Goal: Task Accomplishment & Management: Complete application form

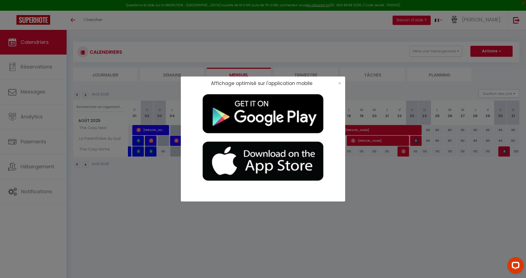
click at [254, 83] on div "×" at bounding box center [338, 83] width 14 height 5
click at [254, 83] on span "×" at bounding box center [339, 83] width 3 height 7
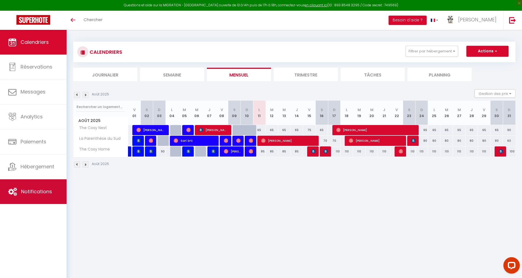
click at [28, 196] on link "Notifications" at bounding box center [33, 191] width 67 height 25
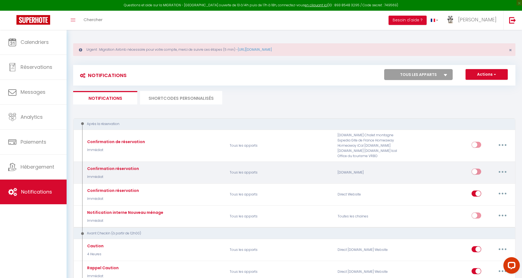
click at [254, 170] on button "button" at bounding box center [502, 171] width 15 height 9
click at [254, 183] on link "Editer" at bounding box center [488, 183] width 41 height 9
type input "Confirmation réservation"
select select "Immédiat"
select select "if_booking_is_paid"
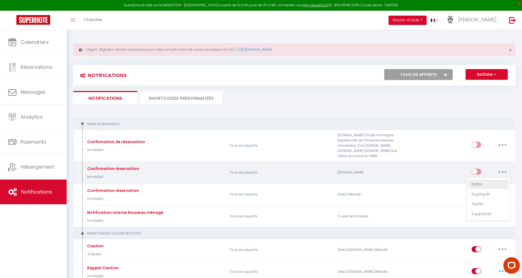
checkbox input "true"
checkbox input "false"
radio input "true"
type input "Votre réservation - [BOOKING:ID] - [GUEST:FIRST_NAME] [GUEST:LAST_NAME] - [RENT…"
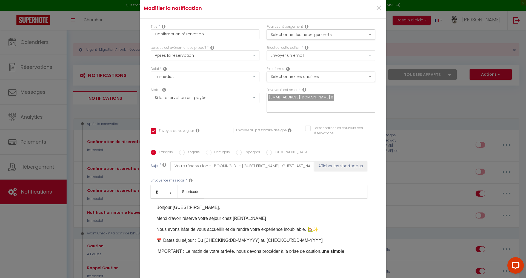
scroll to position [27, 0]
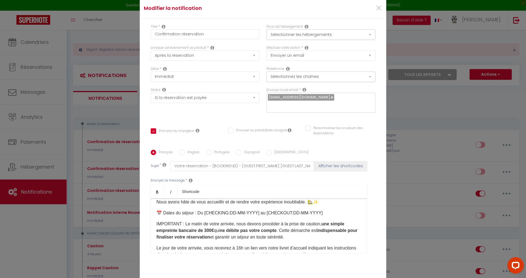
click at [254, 213] on p "📅 Dates du séjour : Du [CHECKING:DD-MM-YYYY] au [CHECKOUT:DD-MM-YYYY]​​" at bounding box center [258, 212] width 205 height 7
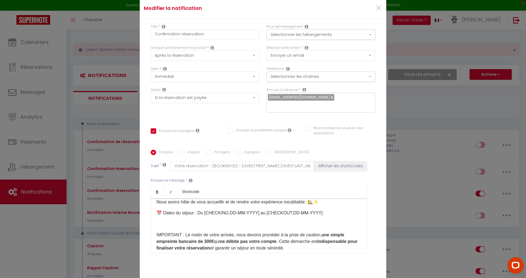
click at [173, 222] on p at bounding box center [258, 223] width 205 height 7
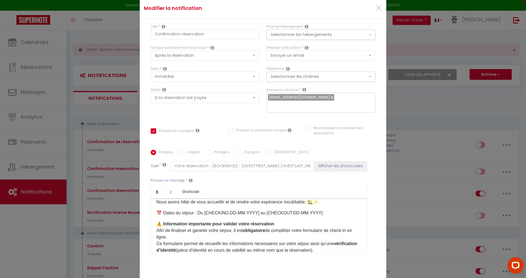
click at [232, 230] on p "⚠️ Information importante pour valider votre réservation Afin de finaliser et g…" at bounding box center [258, 236] width 205 height 33
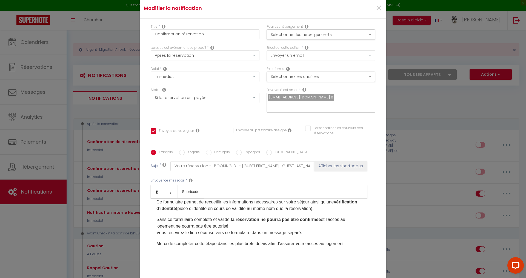
scroll to position [82, 0]
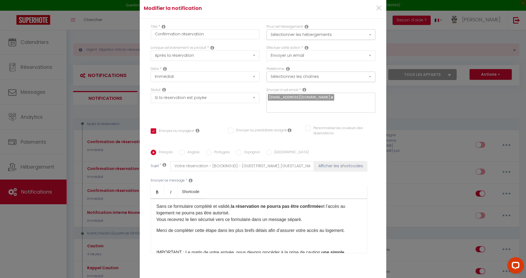
click at [182, 219] on p "Sans ce formulaire complété et validé, la réservation ne pourra pas être confir…" at bounding box center [258, 213] width 205 height 20
drag, startPoint x: 233, startPoint y: 219, endPoint x: 355, endPoint y: 221, distance: 121.9
click at [254, 221] on p "Sans ce formulaire complété et validé, la réservation ne pourra pas être confir…" at bounding box center [258, 213] width 205 height 20
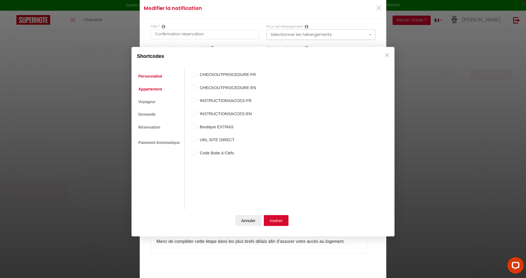
click at [149, 88] on link "Appartement" at bounding box center [150, 89] width 29 height 10
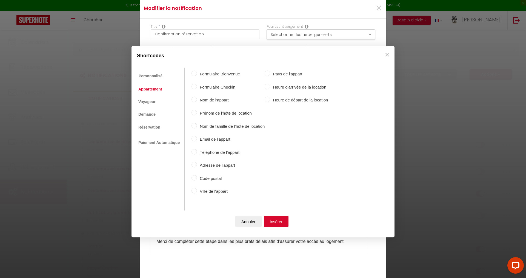
click at [194, 87] on input "Formulaire Checkin" at bounding box center [193, 86] width 5 height 5
radio input "true"
click at [254, 221] on button "Insérer" at bounding box center [276, 220] width 25 height 11
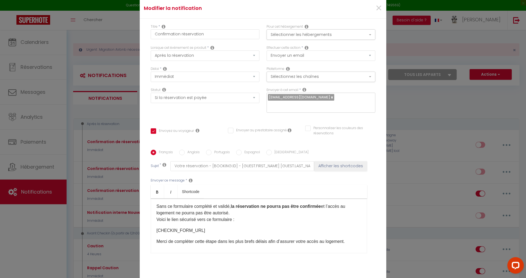
scroll to position [110, 0]
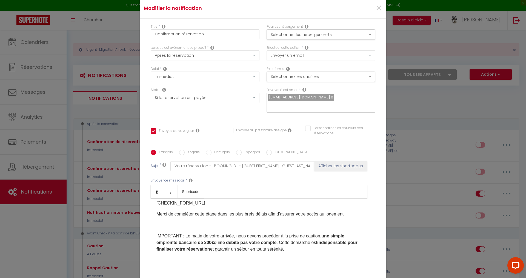
click at [154, 229] on div "Bonjour [GUEST:FIRST_NAME], Merci d'avoir réservé votre séjour chez [RENTAL:NAM…" at bounding box center [259, 225] width 216 height 55
click at [160, 225] on p at bounding box center [258, 225] width 205 height 7
drag, startPoint x: 176, startPoint y: 235, endPoint x: 154, endPoint y: 235, distance: 22.2
click at [154, 235] on div "Bonjour [GUEST:FIRST_NAME], Merci d'avoir réservé votre séjour chez [RENTAL:NAM…" at bounding box center [259, 225] width 216 height 55
click at [205, 233] on p "RAPPEL : Le matin de votre arrivée, nous devons procéder à la prise de caution,…" at bounding box center [258, 242] width 205 height 20
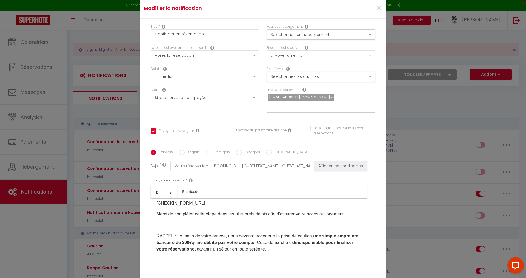
click at [163, 225] on p at bounding box center [258, 225] width 205 height 7
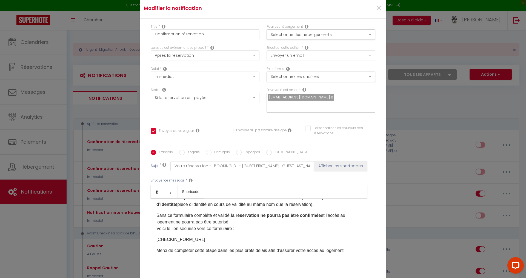
scroll to position [27, 0]
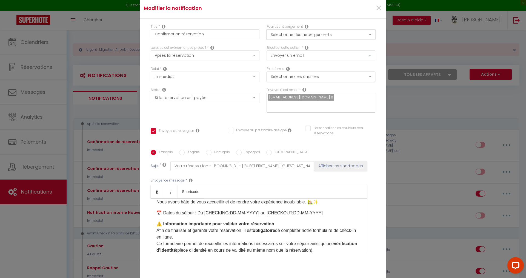
click at [254, 33] on button "Sélectionner les hébergements" at bounding box center [320, 34] width 109 height 10
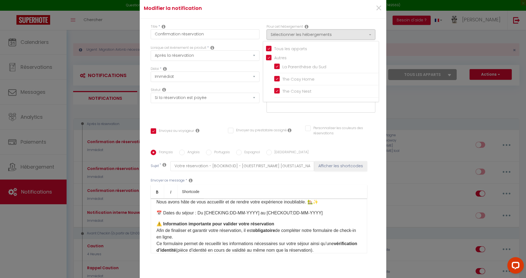
click at [254, 50] on input "Tous les apparts" at bounding box center [322, 47] width 113 height 5
checkbox input "false"
checkbox input "true"
checkbox input "false"
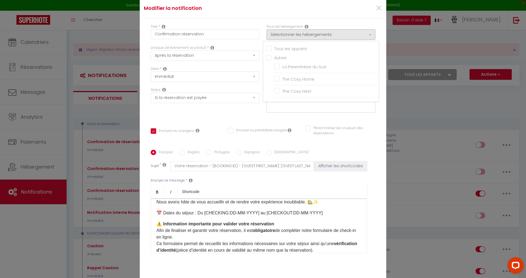
checkbox input "false"
click at [254, 92] on input "The Cosy Nest" at bounding box center [326, 90] width 104 height 5
checkbox input "true"
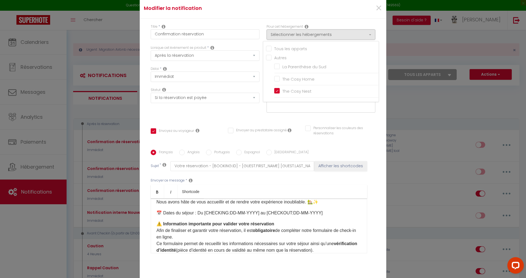
click at [243, 117] on div "Statut Aucun Si la réservation est payée Si réservation non payée Si la caution…" at bounding box center [205, 102] width 116 height 31
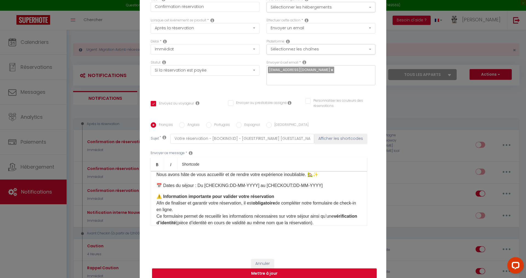
scroll to position [33, 0]
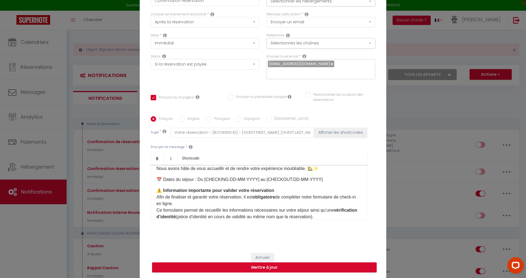
click at [249, 267] on button "Mettre à jour" at bounding box center [264, 267] width 225 height 10
checkbox input "true"
checkbox input "false"
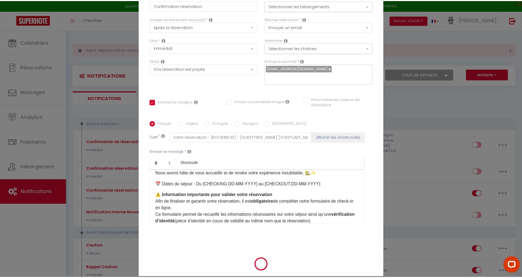
scroll to position [31, 0]
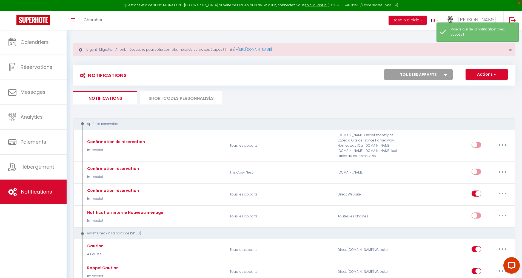
click at [165, 99] on li "SHORTCODES PERSONNALISÉS" at bounding box center [181, 97] width 82 height 13
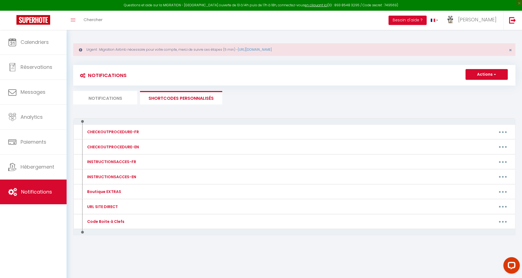
click at [114, 98] on li "Notifications" at bounding box center [105, 97] width 64 height 13
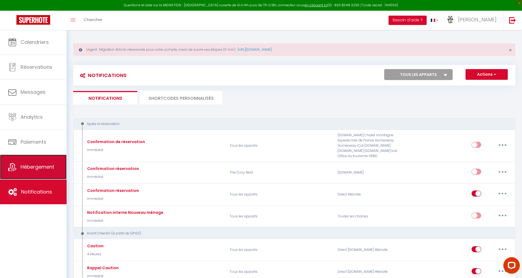
click at [27, 168] on span "Hébergement" at bounding box center [38, 166] width 34 height 7
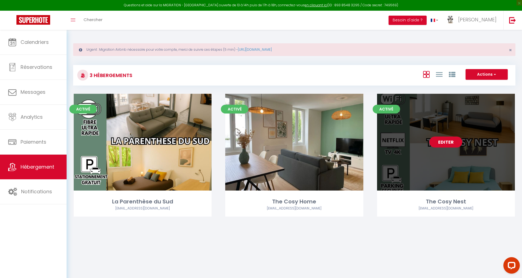
click at [254, 142] on link "Editer" at bounding box center [445, 141] width 33 height 11
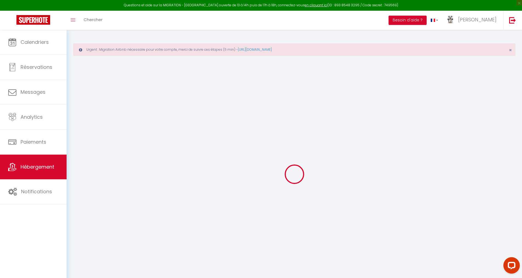
select select
type input "SC CASA"
type input "360 Montée de la Petite Collonge"
type input "69400"
type input "Gleizé"
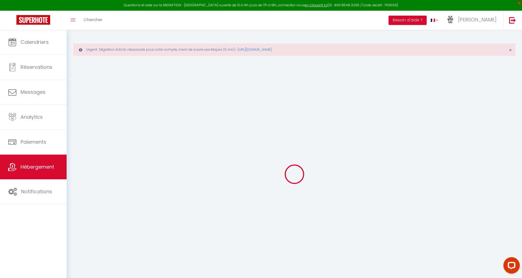
select select "1"
select select "17:00"
select select "23:00"
select select "10:00"
select select "30"
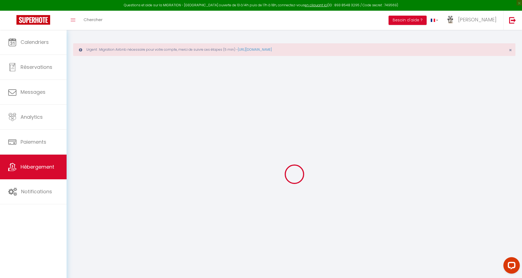
select select "120"
checkbox input "false"
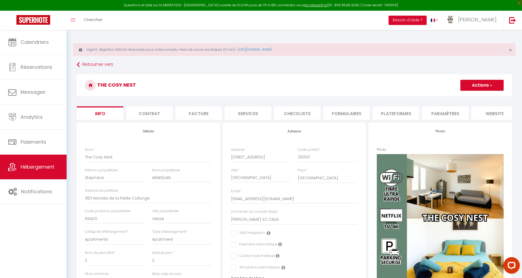
click at [197, 113] on li "Facture" at bounding box center [198, 112] width 47 height 13
checkbox input "false"
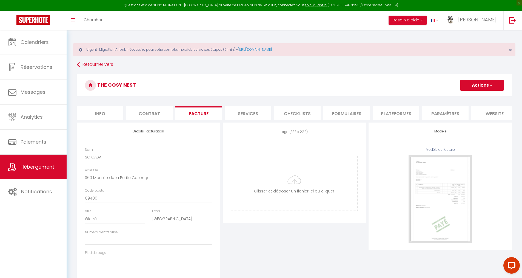
checkbox input "false"
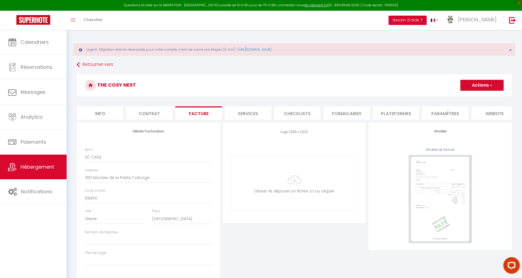
checkbox input "false"
click at [145, 109] on li "Contrat" at bounding box center [149, 112] width 47 height 13
checkbox input "false"
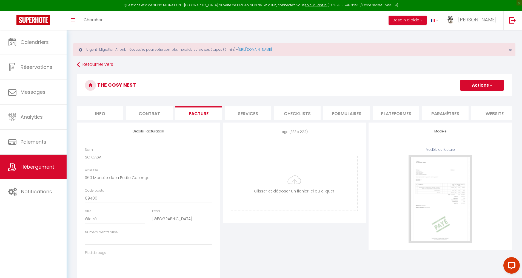
checkbox input "false"
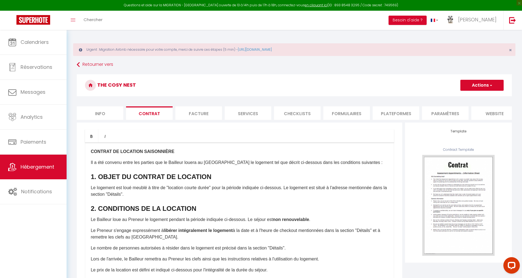
checkbox input "false"
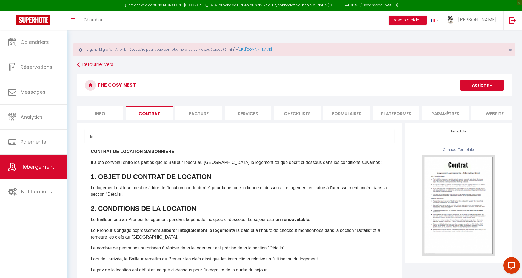
checkbox input "false"
click at [97, 113] on li "Info" at bounding box center [100, 112] width 47 height 13
checkbox input "false"
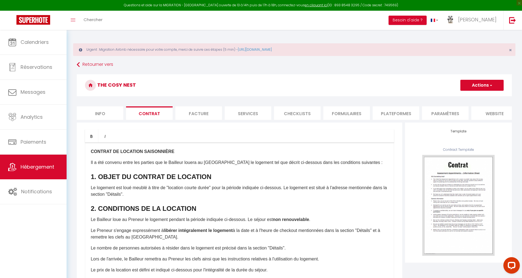
checkbox input "false"
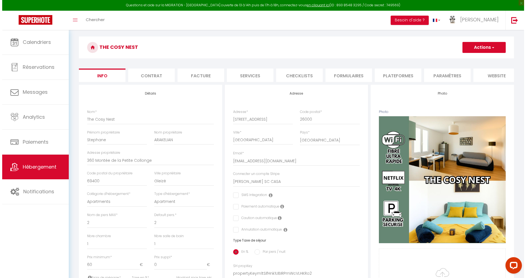
scroll to position [27, 0]
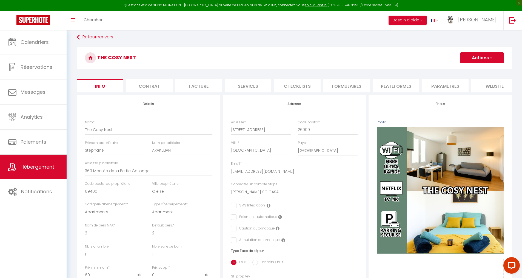
click at [254, 85] on li "Plateformes" at bounding box center [395, 85] width 47 height 13
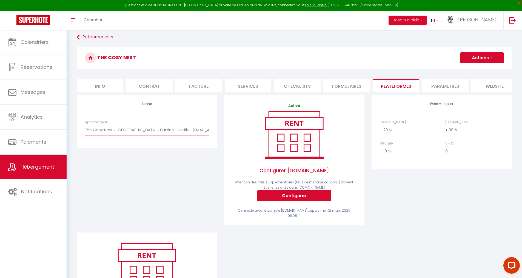
click at [163, 133] on select "The Cosy Nest • Centre Ville • Parking • Netflix - jdconciergerie@gmail.com" at bounding box center [147, 130] width 124 height 10
click at [254, 134] on select "0 + 1 % + 2 % + 3 % + 4 % + 5 % + 6 % + 7 % + 8 % + 9 %" at bounding box center [474, 130] width 58 height 10
select select "+ 35 %"
click at [254, 129] on select "0 + 1 % + 2 % + 3 % + 4 % + 5 % + 6 % + 7 % + 8 % + 9 %" at bounding box center [474, 130] width 58 height 10
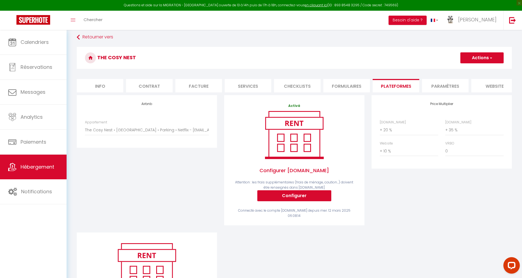
click at [254, 59] on button "Actions" at bounding box center [481, 57] width 43 height 11
click at [254, 69] on link "Enregistrer" at bounding box center [481, 69] width 43 height 7
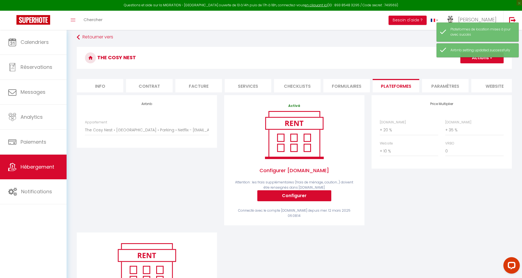
click at [254, 86] on li "Formulaires" at bounding box center [346, 85] width 47 height 13
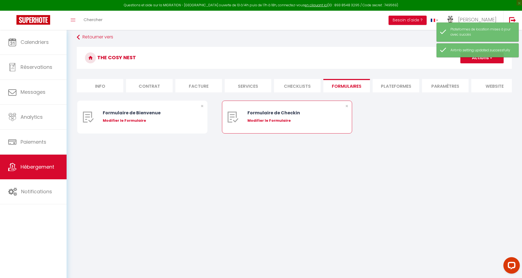
click at [254, 123] on div "Modifier le Formulaire" at bounding box center [292, 120] width 90 height 5
type input "Formulaire de Checkin"
type input "Afin de confirmer votre arrivée et recevoir la procédure d'accès à l'appartemen…"
select select "[object Object]"
radio input "true"
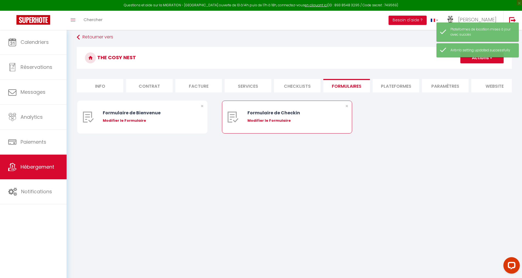
type input "https://superhote.com/confirmation"
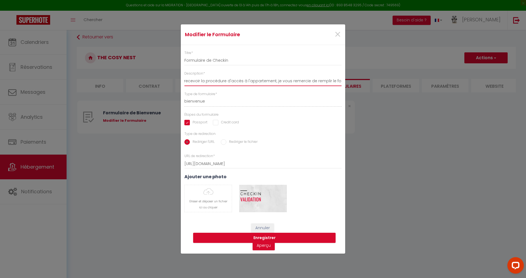
scroll to position [0, 88]
drag, startPoint x: 212, startPoint y: 81, endPoint x: 233, endPoint y: 80, distance: 20.3
click at [233, 80] on input "Afin de confirmer votre arrivée et recevoir la procédure d'accès à l'appartemen…" at bounding box center [262, 81] width 157 height 10
click at [248, 81] on input "Afin de confirmer votre arrivée et recevoir la procédure d'accès à l'appartemen…" at bounding box center [262, 81] width 157 height 10
type input "Afin de confirmer votre arrivée et recevoir la procédure d'accès à l'appartemen…"
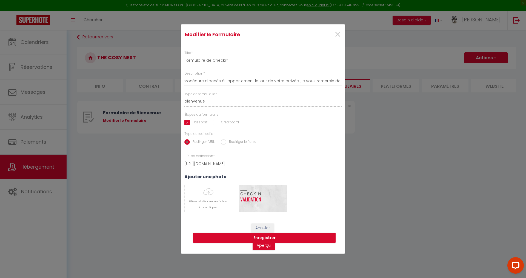
click at [254, 111] on div "Titre * Formulaire de Checkin Description * Afin de confirmer votre arrivée et …" at bounding box center [263, 133] width 164 height 167
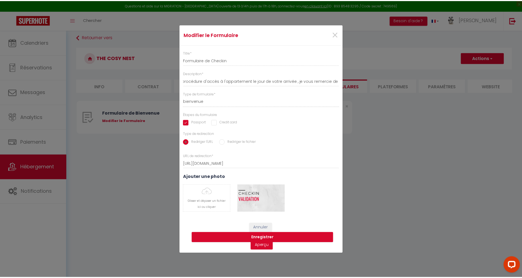
scroll to position [0, 0]
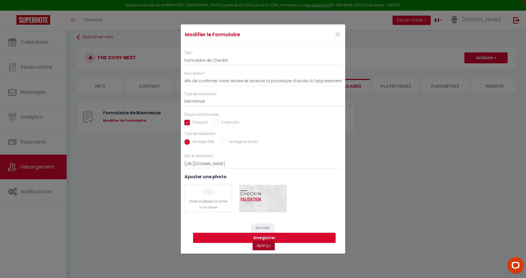
click at [254, 246] on link "Aperçu" at bounding box center [263, 245] width 22 height 10
click at [215, 122] on input "Credit card" at bounding box center [226, 122] width 26 height 5
checkbox input "false"
click at [253, 237] on button "Enregistrer" at bounding box center [264, 237] width 142 height 10
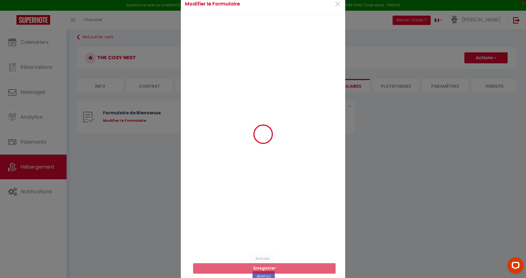
select select
radio input "false"
select select
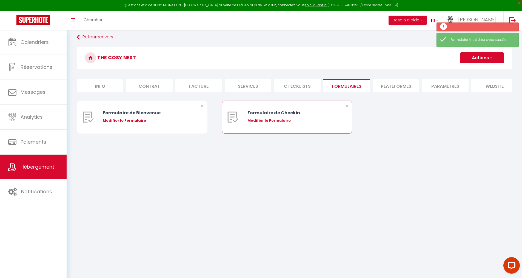
click at [254, 123] on div "Modifier le Formulaire" at bounding box center [292, 120] width 90 height 5
type input "Formulaire de Checkin"
type input "Afin de confirmer votre arrivée et recevoir la procédure d'accès à l'appartemen…"
select select "[object Object]"
radio input "true"
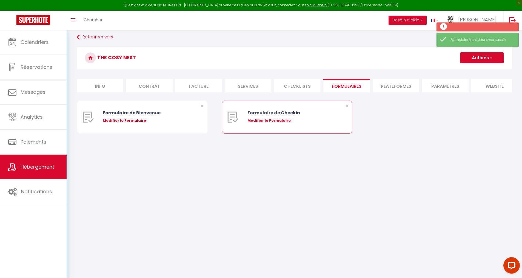
type input "https://superhote.com/confirmation"
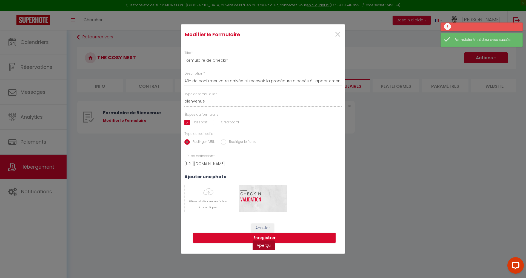
click at [254, 244] on link "Aperçu" at bounding box center [263, 245] width 22 height 10
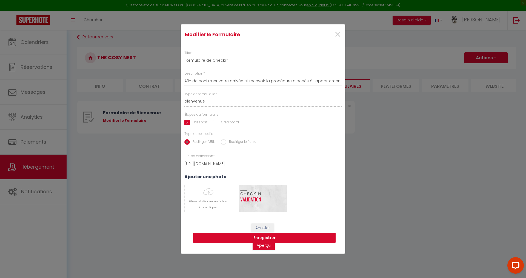
click at [235, 236] on button "Enregistrer" at bounding box center [264, 237] width 142 height 10
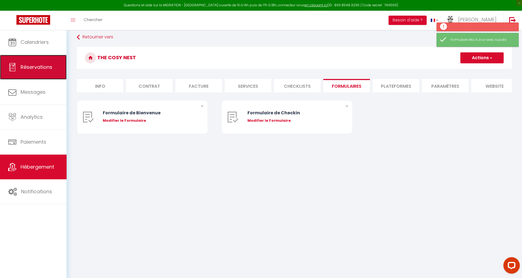
click at [40, 64] on span "Réservations" at bounding box center [37, 67] width 32 height 7
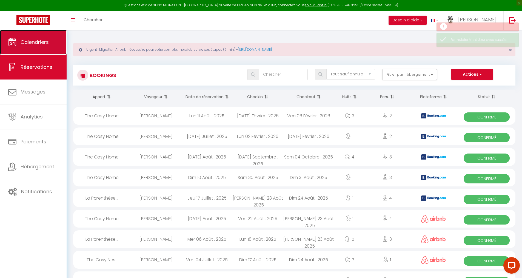
click at [33, 45] on span "Calendriers" at bounding box center [35, 42] width 28 height 7
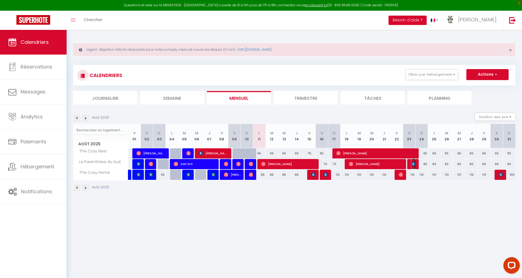
click at [254, 164] on img at bounding box center [413, 164] width 4 height 4
select select "OK"
select select "KO"
select select "0"
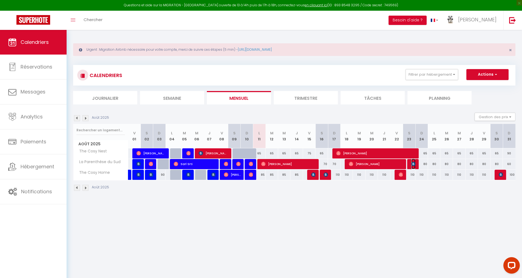
select select "1"
select select
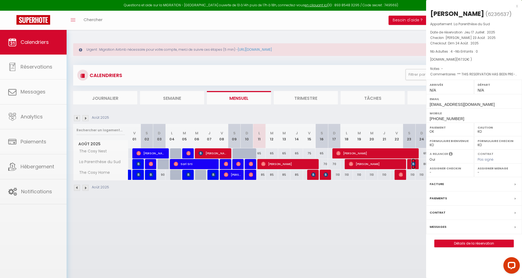
select select "41925"
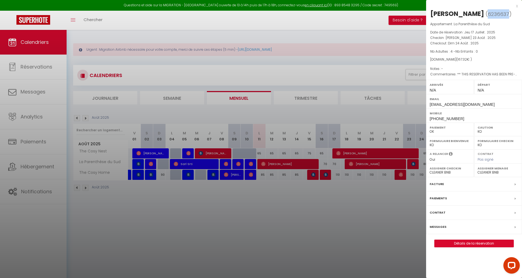
drag, startPoint x: 433, startPoint y: 24, endPoint x: 452, endPoint y: 23, distance: 18.9
click at [254, 18] on span "6236637" at bounding box center [497, 14] width 21 height 7
copy span "6236637"
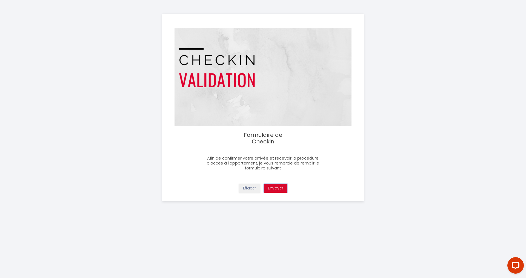
click at [275, 188] on button "Envoyer" at bounding box center [276, 187] width 24 height 9
click at [272, 187] on button "Envoyer" at bounding box center [276, 187] width 24 height 9
click at [244, 163] on h3 "Afin de confirmer votre arrivée et recevoir la procédure d'accès à l'appartemen…" at bounding box center [263, 163] width 127 height 15
click at [192, 157] on div "Afin de confirmer votre arrivée et recevoir la procédure d'accès à l'appartemen…" at bounding box center [262, 160] width 201 height 20
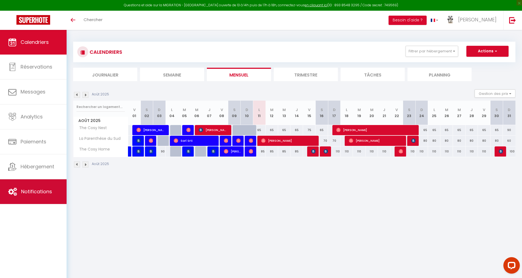
click at [27, 186] on link "Notifications" at bounding box center [33, 191] width 67 height 25
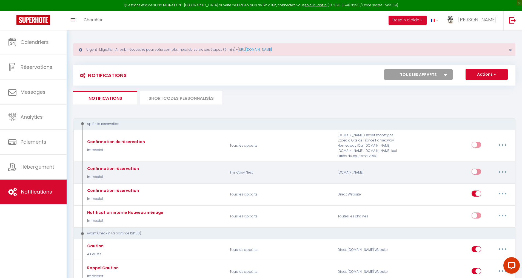
click at [504, 172] on button "button" at bounding box center [502, 171] width 15 height 9
click at [490, 205] on link "Tester" at bounding box center [488, 203] width 41 height 9
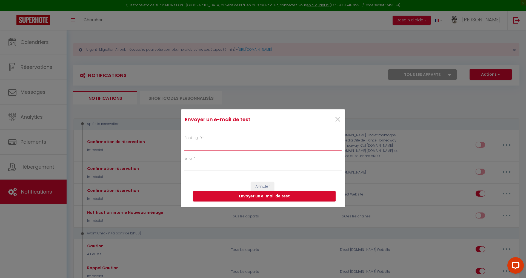
click at [224, 144] on input "Booking ID *" at bounding box center [262, 145] width 157 height 10
paste input "6236637"
type input "6236637"
click at [194, 166] on input "Email *" at bounding box center [262, 166] width 157 height 10
type input "[EMAIL_ADDRESS][DOMAIN_NAME]"
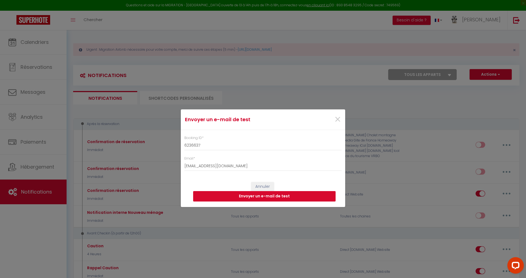
click at [255, 196] on button "Envoyer un e-mail de test" at bounding box center [264, 196] width 142 height 10
click at [336, 119] on span "×" at bounding box center [337, 119] width 7 height 16
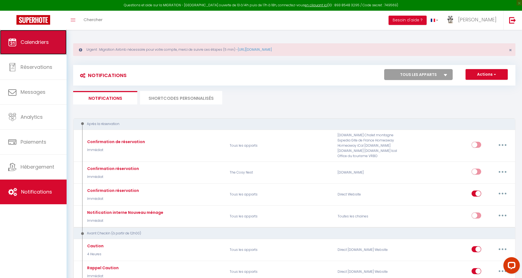
click at [26, 40] on span "Calendriers" at bounding box center [35, 42] width 28 height 7
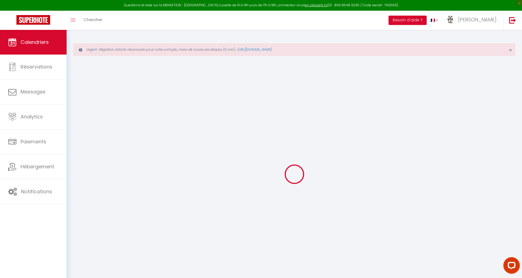
select select
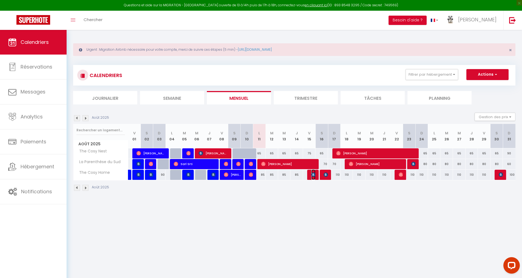
click at [313, 175] on img at bounding box center [313, 174] width 4 height 4
select select "OK"
select select "KO"
select select "0"
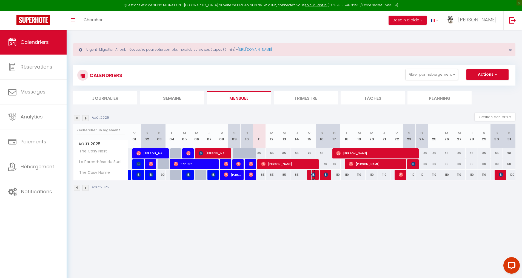
select select "1"
select select
select select "41925"
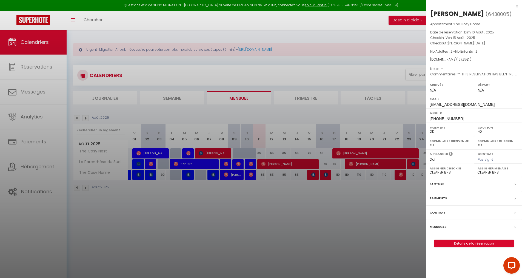
click at [325, 175] on div at bounding box center [261, 139] width 522 height 278
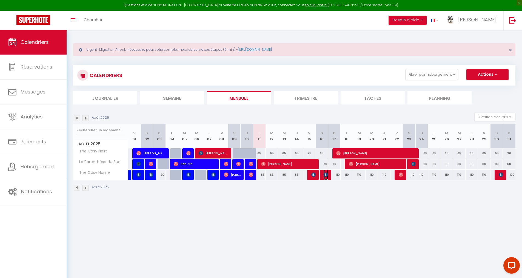
click at [325, 175] on img at bounding box center [325, 174] width 4 height 4
select select
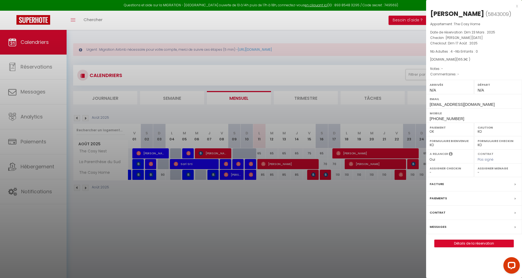
click at [332, 211] on div at bounding box center [261, 139] width 522 height 278
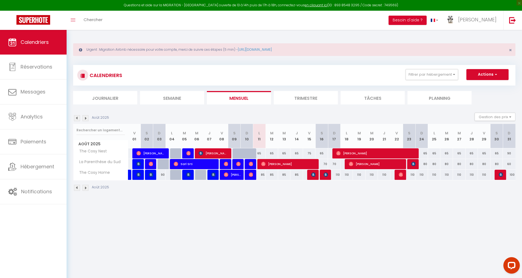
click at [208, 176] on div at bounding box center [213, 174] width 13 height 10
click at [212, 174] on img at bounding box center [213, 174] width 4 height 4
select select "41925"
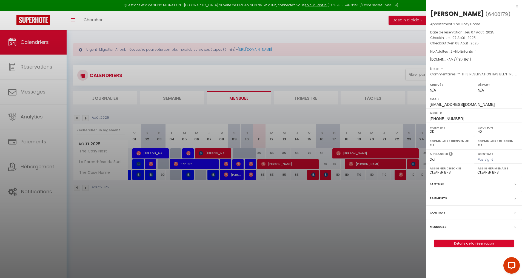
click at [186, 176] on div at bounding box center [261, 139] width 522 height 278
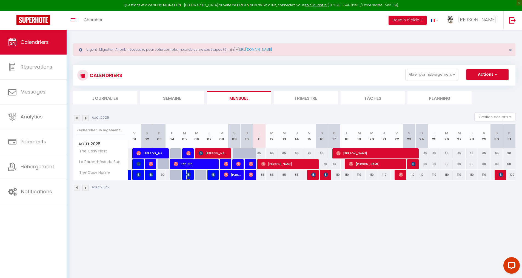
click at [186, 176] on img at bounding box center [188, 174] width 4 height 4
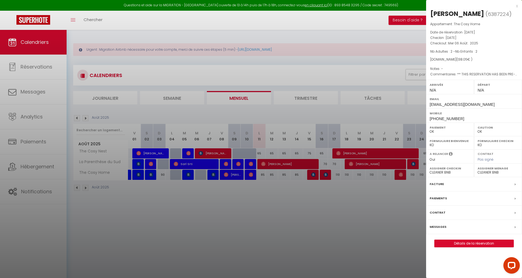
click at [186, 176] on div at bounding box center [261, 139] width 522 height 278
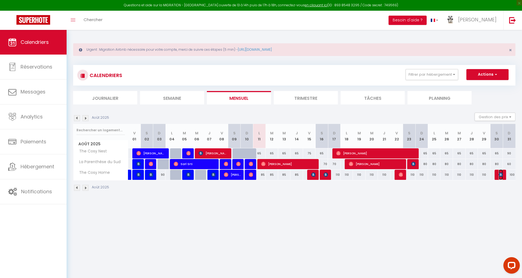
click at [499, 177] on span "Natalie Stich" at bounding box center [500, 174] width 4 height 10
select select "KO"
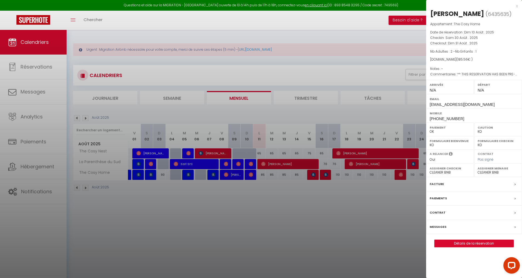
click at [323, 174] on div at bounding box center [261, 139] width 522 height 278
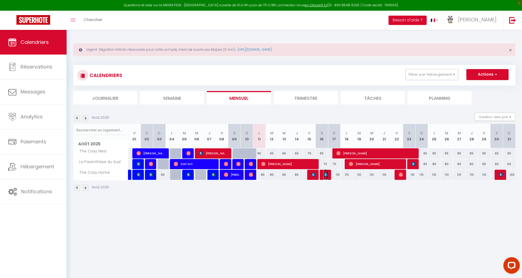
click at [323, 174] on img at bounding box center [325, 174] width 4 height 4
select select
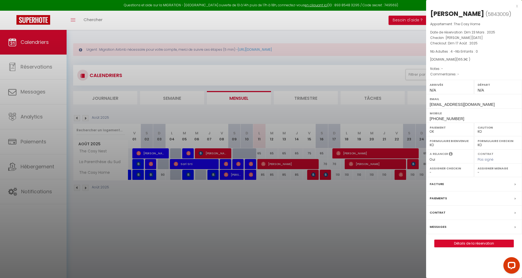
click at [311, 175] on div at bounding box center [261, 139] width 522 height 278
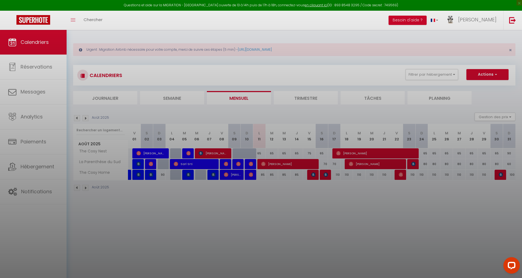
click at [311, 175] on div at bounding box center [261, 139] width 522 height 278
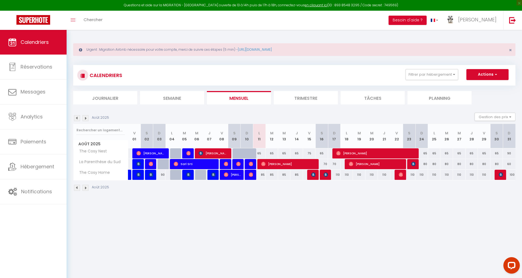
click at [310, 174] on div at bounding box center [313, 174] width 13 height 10
click at [311, 176] on div at bounding box center [313, 174] width 13 height 10
click at [312, 175] on img at bounding box center [313, 174] width 4 height 4
select select "41925"
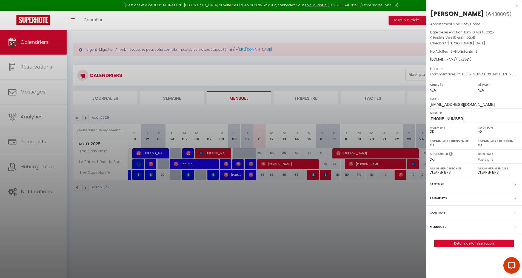
click at [216, 176] on div at bounding box center [261, 139] width 522 height 278
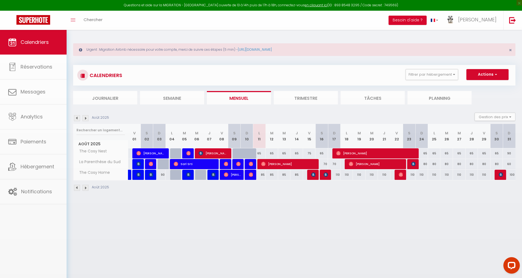
click at [214, 175] on body "Questions et aide sur la MIGRATION - Salle Zoom ouverte de 13 à 14h puis de 17h…" at bounding box center [261, 169] width 522 height 278
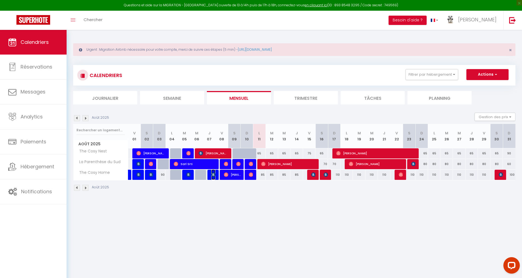
click at [214, 175] on img at bounding box center [213, 174] width 4 height 4
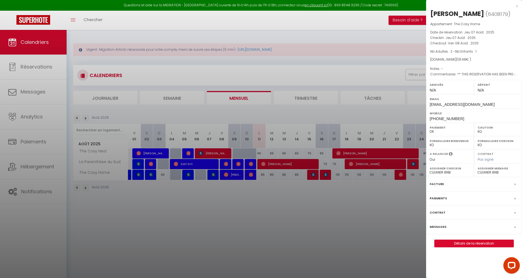
click at [185, 174] on div at bounding box center [261, 139] width 522 height 278
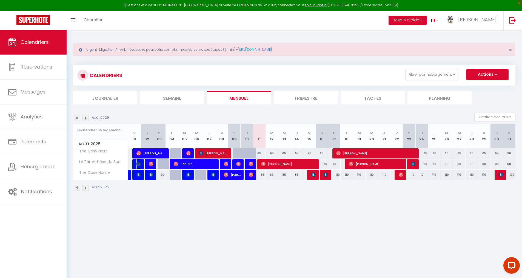
click at [136, 163] on img at bounding box center [138, 164] width 4 height 4
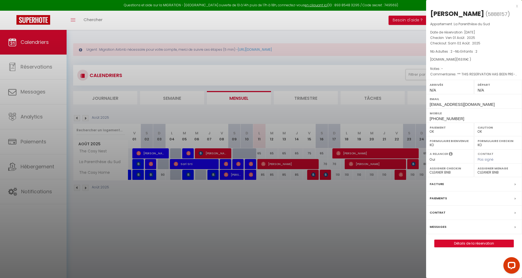
click at [410, 163] on div at bounding box center [261, 139] width 522 height 278
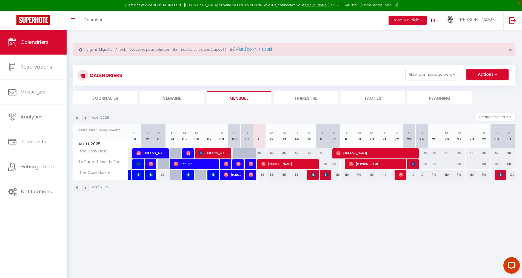
click at [410, 163] on div at bounding box center [413, 164] width 13 height 10
click at [413, 165] on img at bounding box center [413, 164] width 4 height 4
select select "KO"
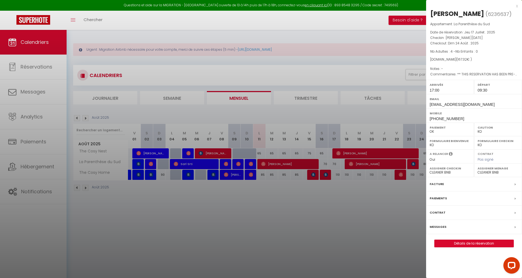
click at [484, 143] on label "Formulaire Checkin" at bounding box center [497, 140] width 41 height 5
click at [468, 247] on link "Détails de la réservation" at bounding box center [473, 243] width 79 height 7
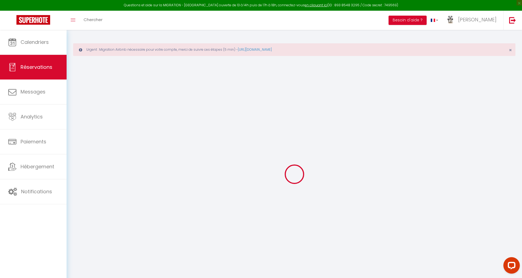
type input "MARIA JOSE"
type input "ARAGONES"
type input "marago.353760@guest.booking.com"
type input "[EMAIL_ADDRESS][DOMAIN_NAME]"
type input "+34678592129"
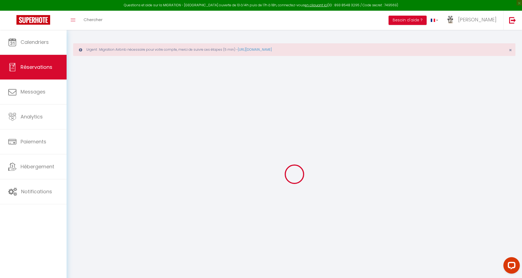
type input "0608118822"
select select "ES"
type input "24.45"
type input "2.34"
select select "64404"
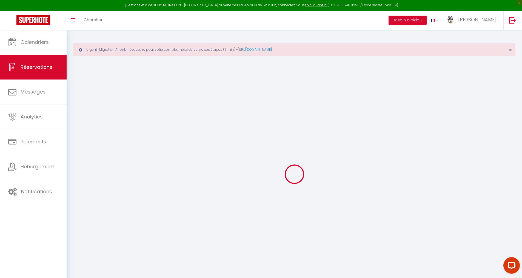
select select "1"
select select
type input "4"
select select "12"
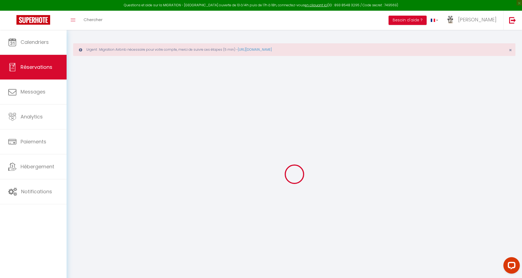
select select
type input "108"
checkbox input "false"
type input "0"
select select "2"
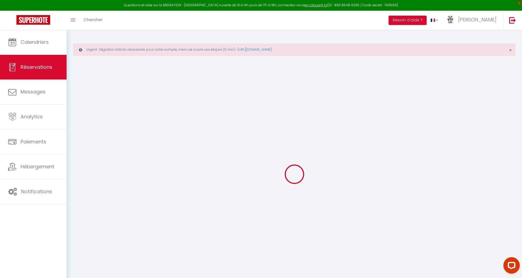
type input "50"
type input "0"
select select
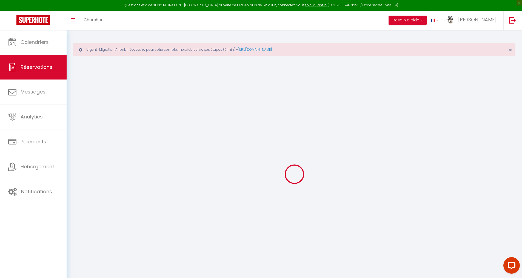
select select "14"
checkbox input "false"
select select
checkbox input "false"
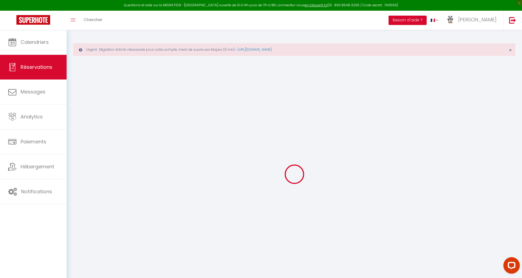
select select
checkbox input "false"
select select
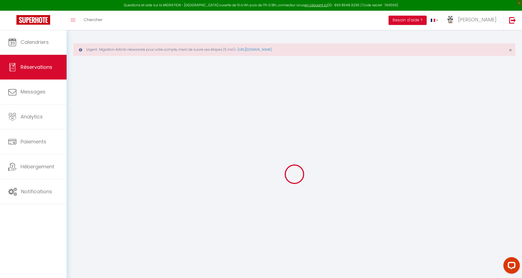
checkbox input "false"
type textarea "** THIS RESERVATION HAS BEEN PRE-PAID ** Approximate time of arrival: between 1…"
type input "55"
type input "4.32"
select select
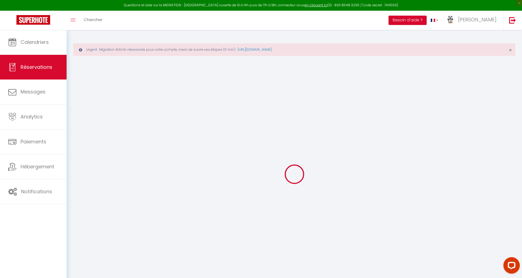
select select
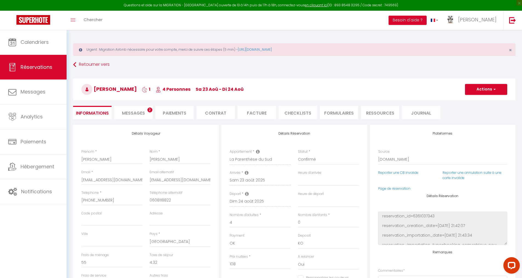
checkbox input "false"
select select "17:00"
select select "09:30"
click at [132, 115] on span "Messages" at bounding box center [133, 113] width 23 height 6
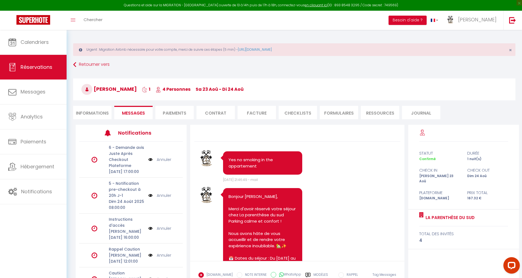
click at [169, 112] on li "Paiements" at bounding box center [174, 112] width 38 height 13
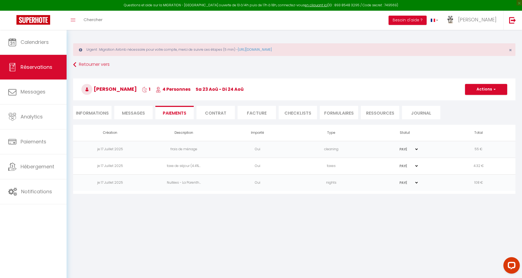
click at [217, 112] on li "Contrat" at bounding box center [215, 112] width 38 height 13
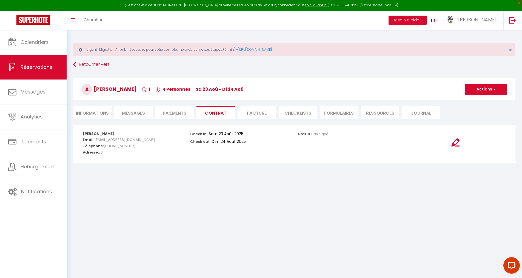
click at [311, 113] on li "CHECKLISTS" at bounding box center [297, 112] width 38 height 13
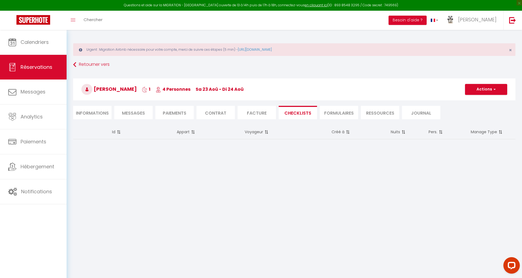
click at [339, 114] on li "FORMULAIRES" at bounding box center [339, 112] width 38 height 13
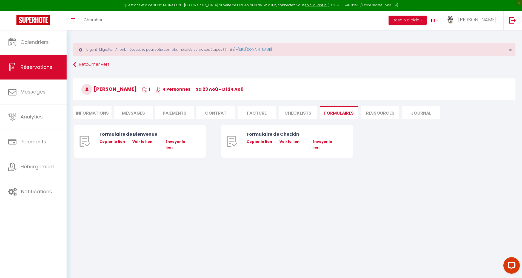
click at [381, 112] on li "Ressources" at bounding box center [380, 112] width 38 height 13
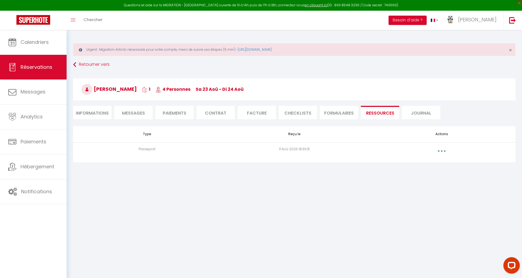
click at [440, 148] on button "button" at bounding box center [441, 150] width 15 height 9
click at [418, 163] on link "Voir le document" at bounding box center [427, 163] width 41 height 9
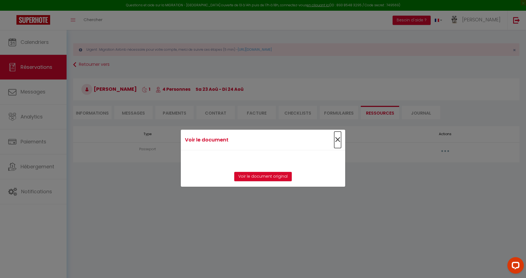
click at [338, 131] on span "×" at bounding box center [337, 139] width 7 height 16
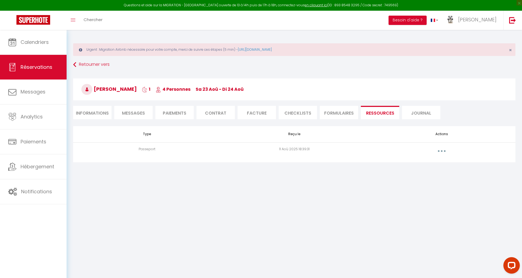
click at [440, 150] on button "button" at bounding box center [441, 150] width 15 height 9
click at [422, 174] on link "Supprimer" at bounding box center [427, 172] width 41 height 9
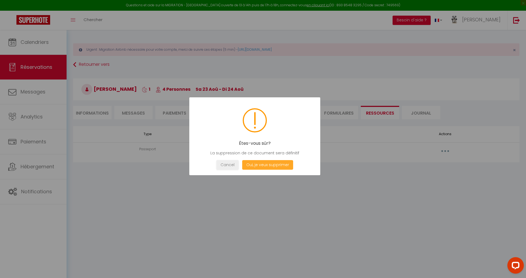
click at [269, 164] on button "Oui, je veux supprimer" at bounding box center [267, 165] width 51 height 10
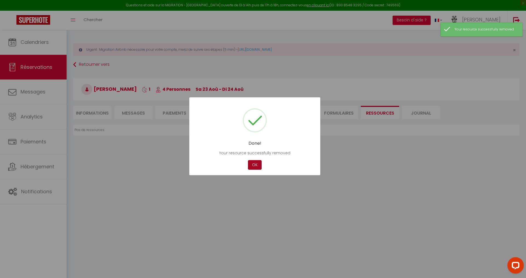
click at [254, 166] on button "OK" at bounding box center [255, 165] width 14 height 10
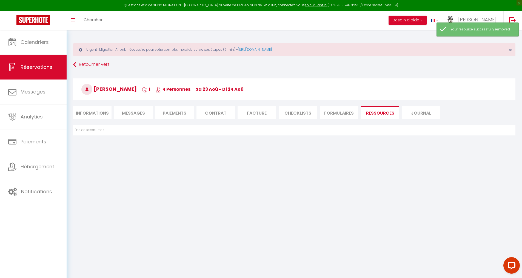
click at [94, 113] on li "Informations" at bounding box center [92, 112] width 38 height 13
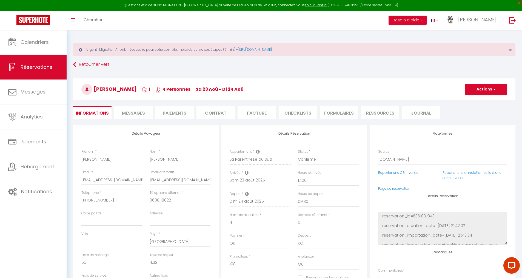
checkbox input "false"
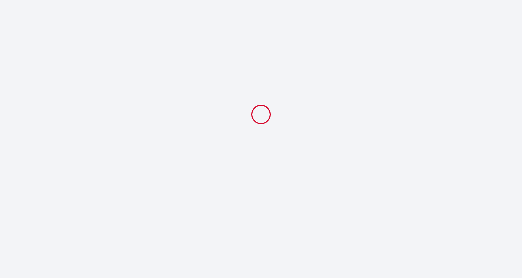
select select
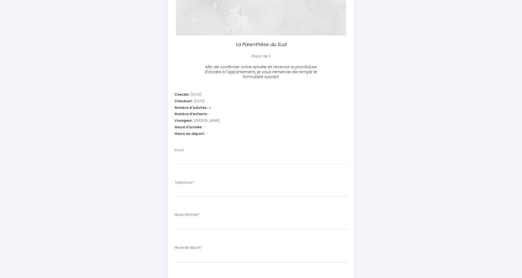
scroll to position [110, 0]
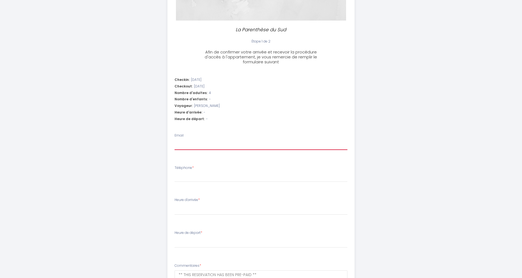
click at [199, 146] on input "Email" at bounding box center [260, 145] width 173 height 10
click at [181, 176] on input "Téléphone *" at bounding box center [260, 177] width 173 height 10
click at [176, 208] on select "10:00 10:30 11:00 11:30 12:00 12:30 13:00 13:30 14:00 14:30 15:00 15:30 16:00 1…" at bounding box center [260, 209] width 173 height 10
click at [174, 241] on li "Heure de départ * 00:00 00:30 01:00 01:30 02:00 02:30 03:00 03:30 04:00 04:30 0…" at bounding box center [261, 242] width 186 height 30
click at [112, 213] on div "La Parenthèse du Sud Étape 1 de 2 Afin de confirmer votre arrivée et recevoir l…" at bounding box center [261, 120] width 522 height 460
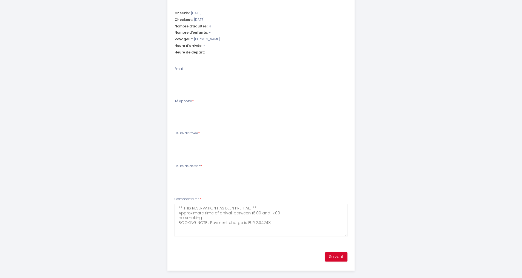
scroll to position [182, 0]
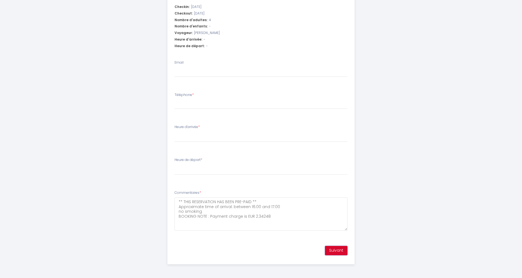
click at [333, 249] on button "Suivant" at bounding box center [336, 250] width 22 height 9
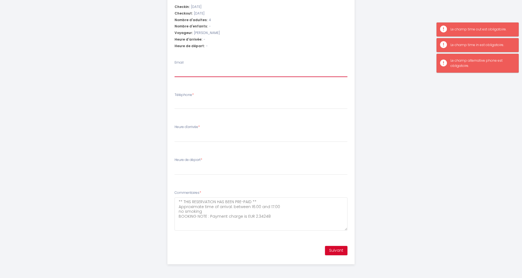
click at [182, 73] on input "Email" at bounding box center [260, 72] width 173 height 10
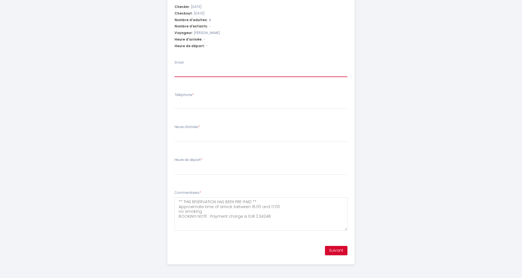
type input "[EMAIL_ADDRESS][DOMAIN_NAME]"
select select
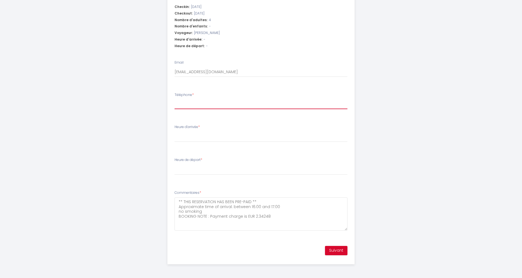
click at [185, 105] on input "Téléphone *" at bounding box center [260, 104] width 173 height 10
type input "0"
select select
type input "06"
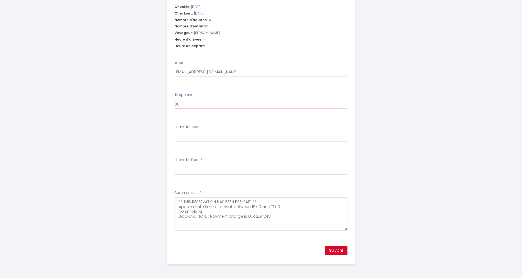
select select
type input "060"
select select
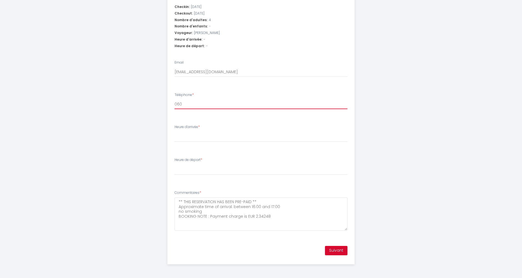
type input "0608"
select select
type input "06081"
select select
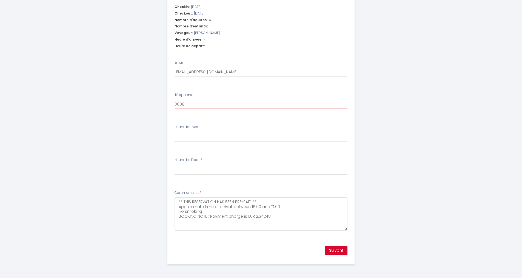
select select
type input "060811"
select select
type input "0608118"
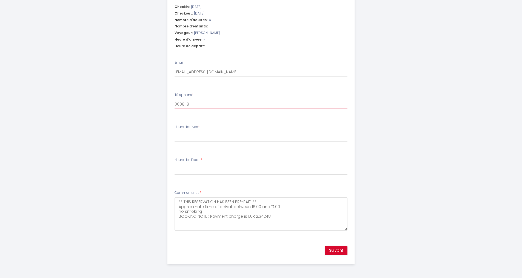
select select
type input "06081188"
select select
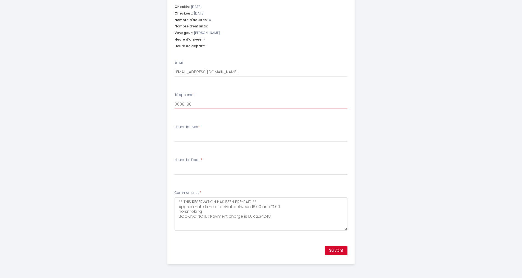
type input "060811882"
select select
type input "0608118822"
select select
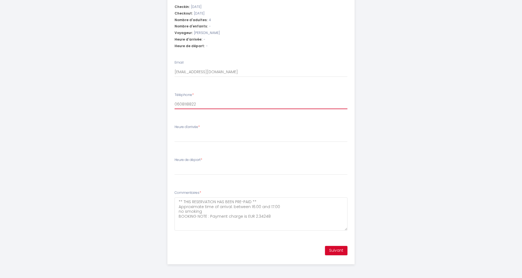
select select
type input "0608118822"
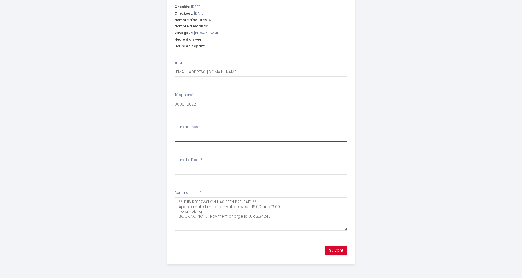
click at [187, 137] on select "10:00 10:30 11:00 11:30 12:00 12:30 13:00 13:30 14:00 14:30 15:00 15:30 16:00 1…" at bounding box center [260, 136] width 173 height 10
select select "17:00"
click at [174, 131] on select "10:00 10:30 11:00 11:30 12:00 12:30 13:00 13:30 14:00 14:30 15:00 15:30 16:00 1…" at bounding box center [260, 136] width 173 height 10
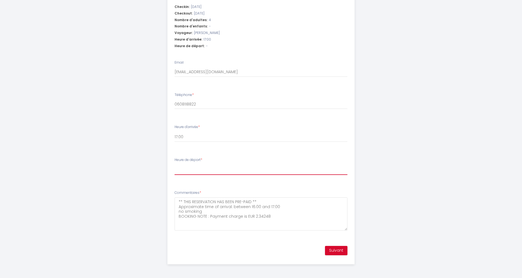
click at [185, 166] on select "00:00 00:30 01:00 01:30 02:00 02:30 03:00 03:30 04:00 04:30 05:00 05:30 06:00 0…" at bounding box center [260, 169] width 173 height 10
select select "09:30"
click at [174, 164] on select "00:00 00:30 01:00 01:30 02:00 02:30 03:00 03:30 04:00 04:30 05:00 05:30 06:00 0…" at bounding box center [260, 169] width 173 height 10
click at [332, 250] on button "Suivant" at bounding box center [336, 250] width 22 height 9
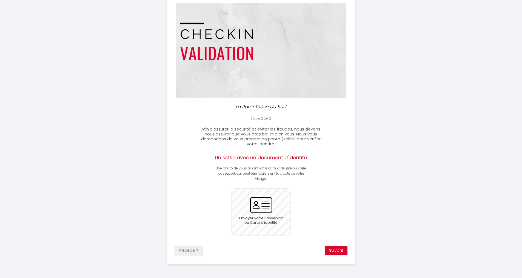
click at [254, 205] on input "file" at bounding box center [260, 211] width 59 height 47
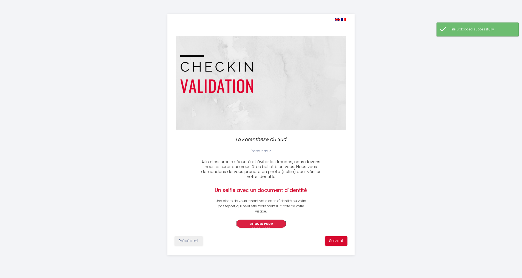
scroll to position [32, 0]
click at [330, 245] on button "Suivant" at bounding box center [336, 240] width 22 height 9
